Goal: Information Seeking & Learning: Learn about a topic

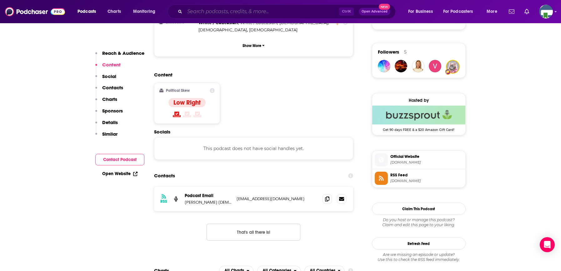
click at [218, 12] on input "Search podcasts, credits, & more..." at bounding box center [262, 12] width 154 height 10
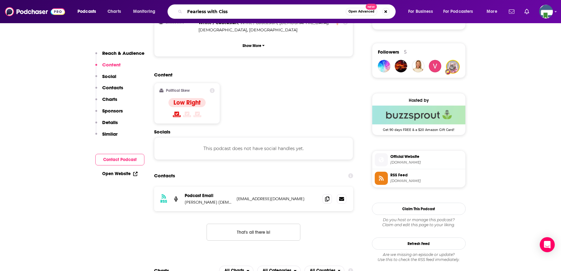
type input "Fearless with [PERSON_NAME]"
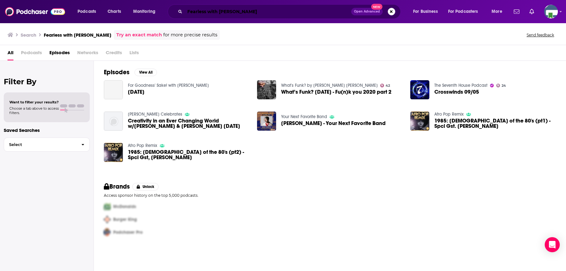
click at [240, 12] on input "Fearless with [PERSON_NAME]" at bounding box center [268, 12] width 166 height 10
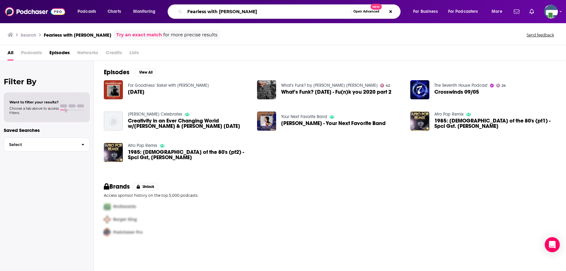
type input "Fearless with [PERSON_NAME]"
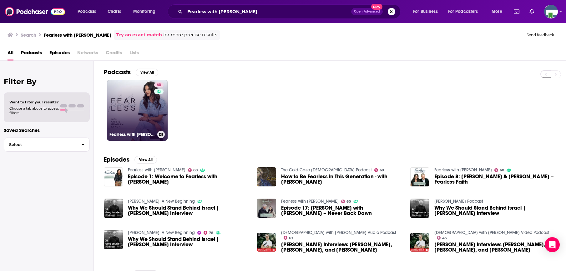
click at [146, 109] on link "60 Fearless with [PERSON_NAME]" at bounding box center [137, 110] width 61 height 61
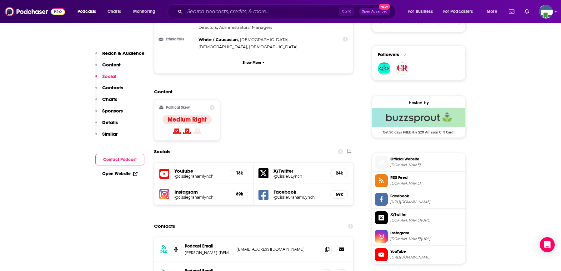
scroll to position [438, 0]
